Goal: Check status

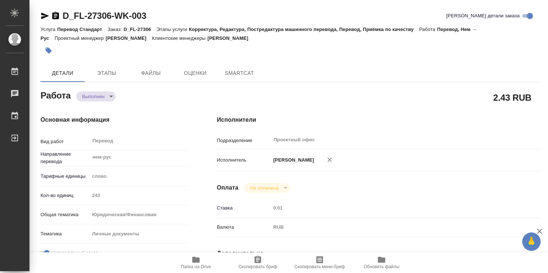
type textarea "x"
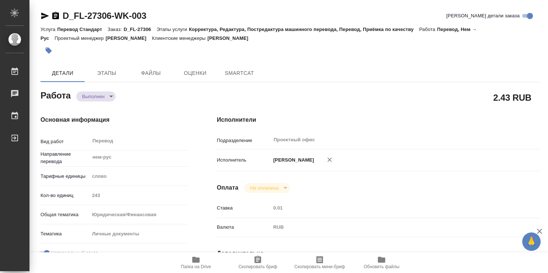
type textarea "x"
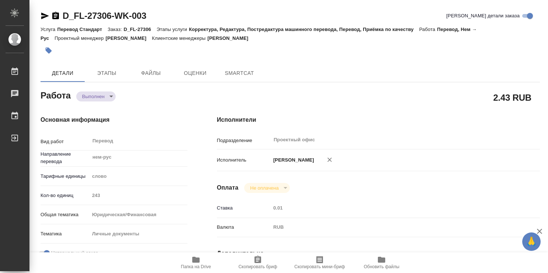
type textarea "x"
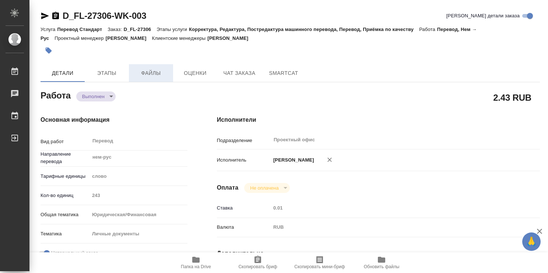
type textarea "x"
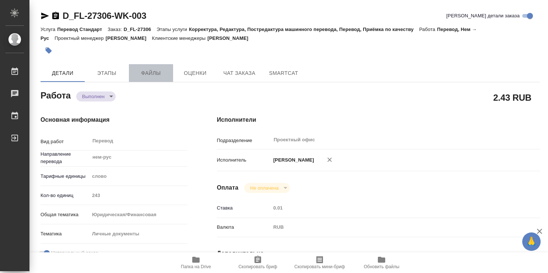
click at [152, 74] on span "Файлы" at bounding box center [150, 73] width 35 height 9
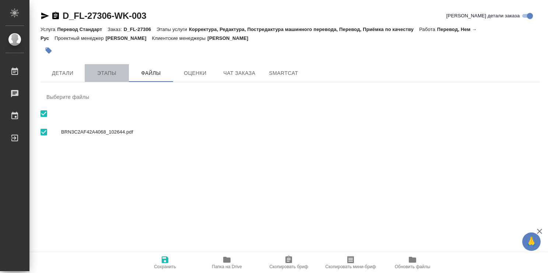
click at [110, 72] on span "Этапы" at bounding box center [106, 73] width 35 height 9
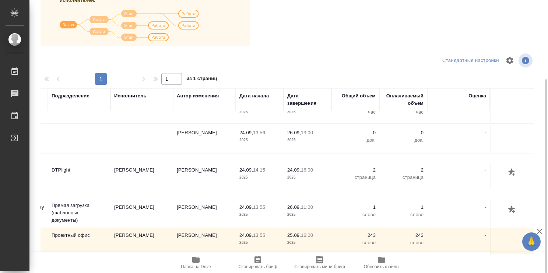
scroll to position [19, 175]
